Goal: Find specific page/section: Find specific page/section

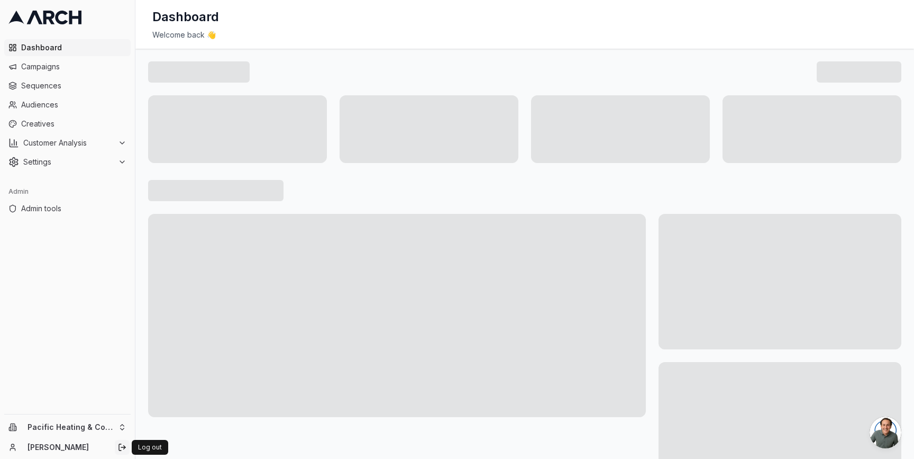
click at [121, 444] on icon "Log out" at bounding box center [122, 447] width 8 height 8
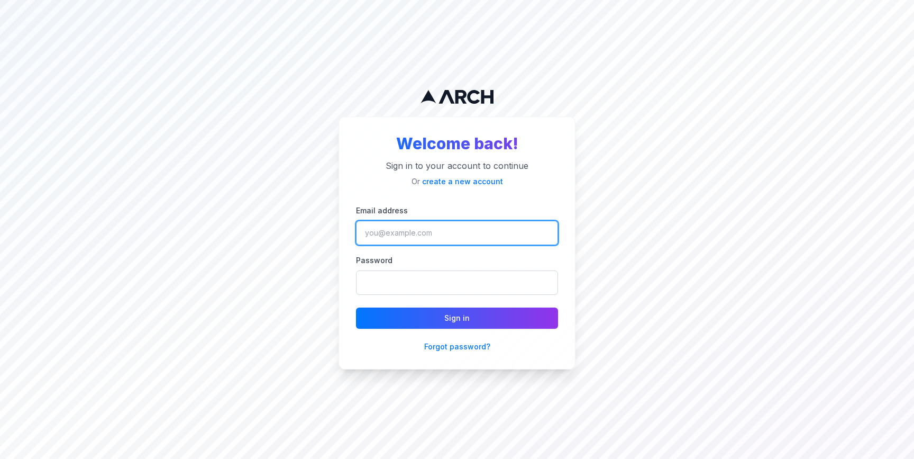
type input "[PERSON_NAME][EMAIL_ADDRESS][DOMAIN_NAME]"
click at [442, 239] on input "[PERSON_NAME][EMAIL_ADDRESS][DOMAIN_NAME]" at bounding box center [457, 233] width 202 height 24
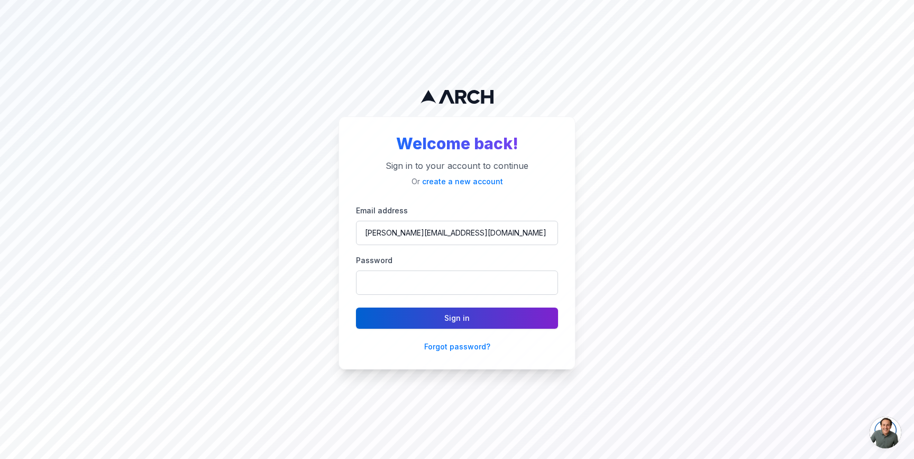
click at [442, 320] on button "Sign in" at bounding box center [457, 317] width 202 height 21
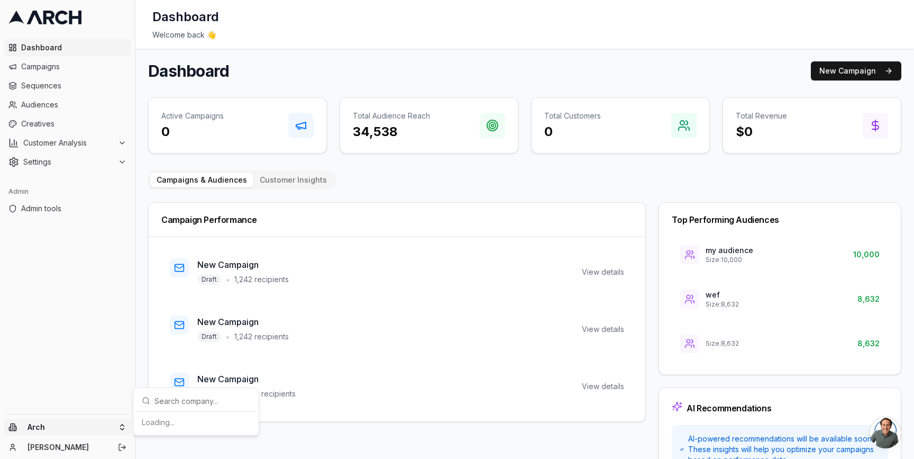
click at [121, 426] on html "Dashboard Campaigns Sequences Audiences Creatives Customer Analysis Settings Ad…" at bounding box center [457, 229] width 914 height 459
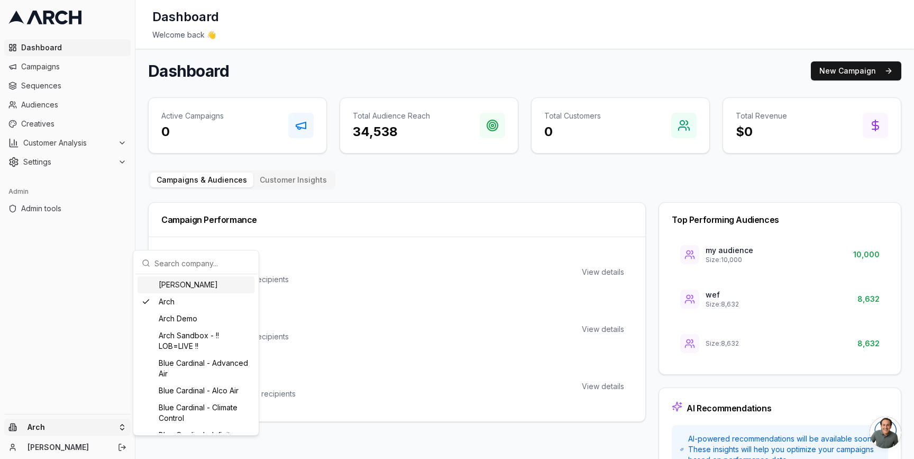
click at [195, 264] on input "text" at bounding box center [203, 262] width 96 height 21
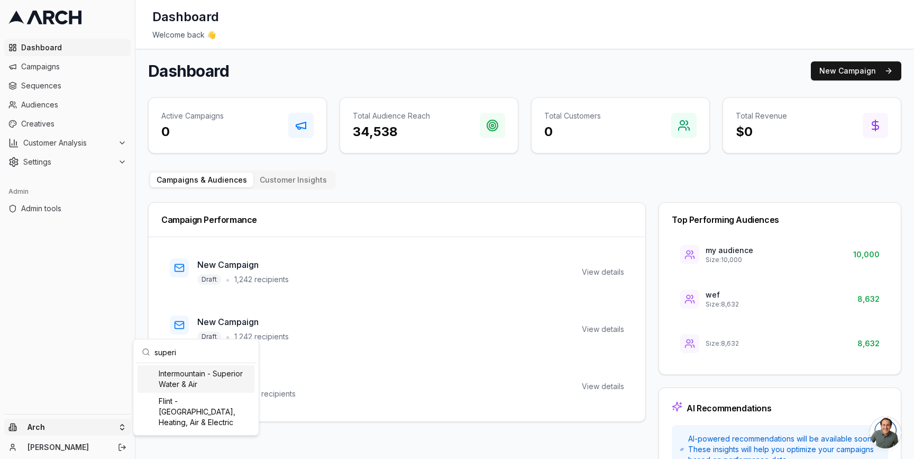
type input "superio"
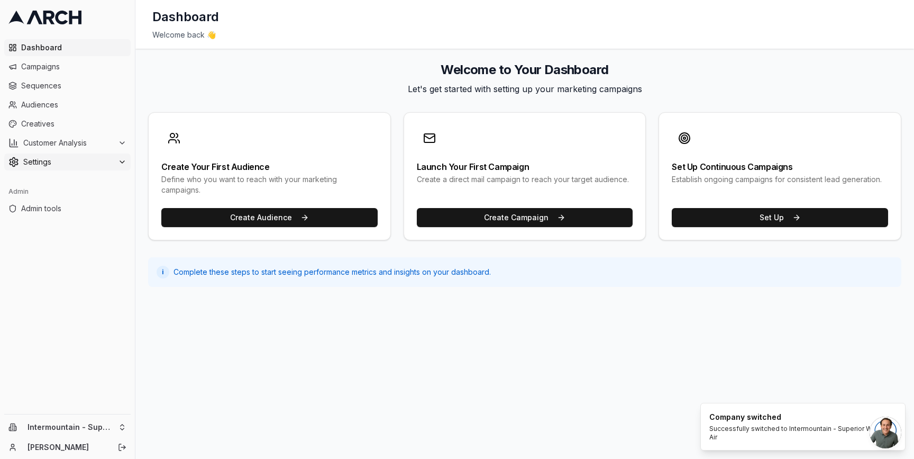
click at [119, 161] on icon at bounding box center [122, 162] width 8 height 8
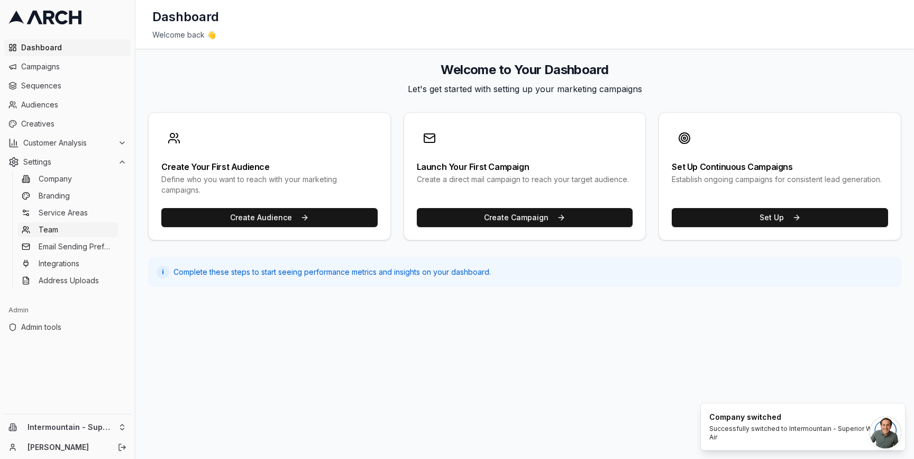
click at [94, 231] on link "Team" at bounding box center [67, 229] width 101 height 15
